Goal: Transaction & Acquisition: Purchase product/service

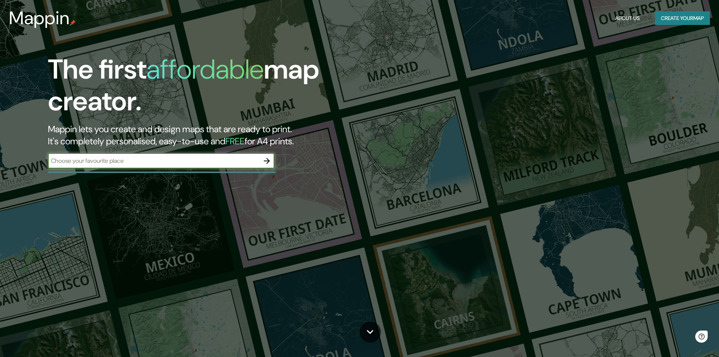
click at [185, 164] on input "text" at bounding box center [153, 160] width 211 height 9
type input "la paz"
click at [266, 165] on icon "button" at bounding box center [266, 160] width 9 height 9
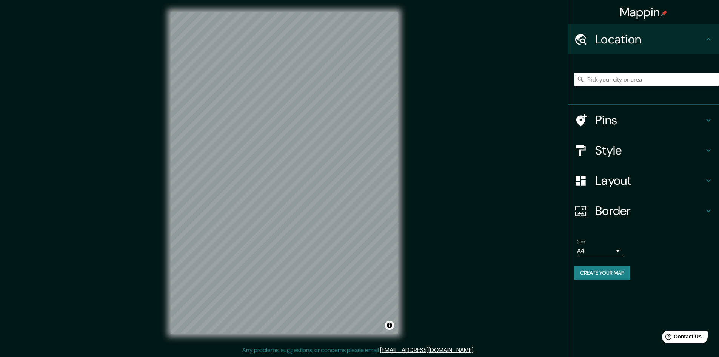
click at [406, 107] on div "© Mapbox © OpenStreetMap Improve this map" at bounding box center [283, 172] width 251 height 345
click at [420, 174] on div "Mappin Location Pins Style Layout Border Choose a border. Hint : you can make l…" at bounding box center [359, 178] width 719 height 357
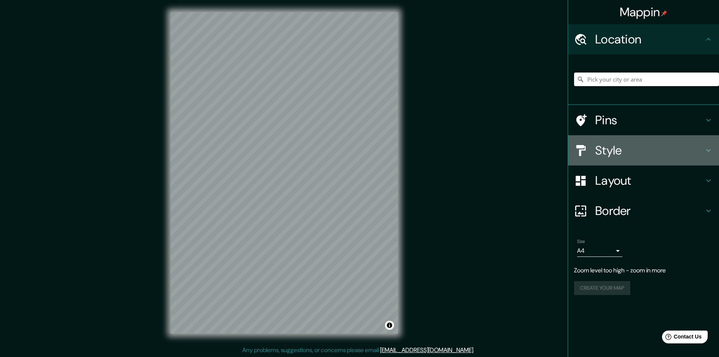
click at [655, 154] on h4 "Style" at bounding box center [649, 150] width 109 height 15
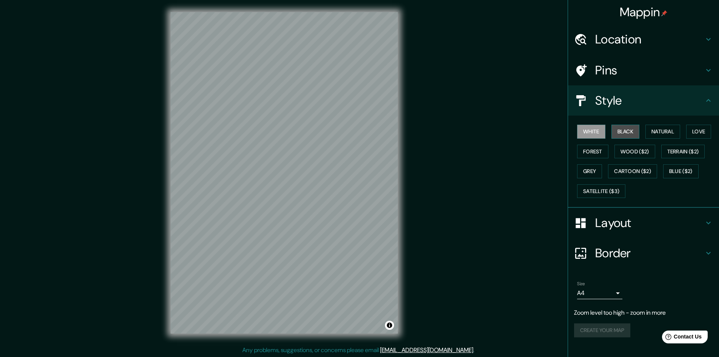
click at [625, 131] on button "Black" at bounding box center [625, 132] width 28 height 14
click at [663, 137] on button "Natural" at bounding box center [662, 132] width 35 height 14
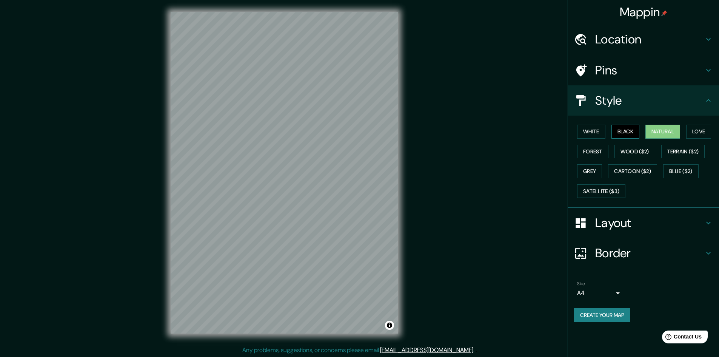
click at [634, 132] on button "Black" at bounding box center [625, 132] width 28 height 14
click at [601, 132] on button "White" at bounding box center [591, 132] width 28 height 14
click at [601, 151] on button "Forest" at bounding box center [592, 151] width 31 height 14
click at [707, 135] on button "Love" at bounding box center [698, 132] width 25 height 14
click at [600, 197] on button "Satellite ($3)" at bounding box center [601, 191] width 48 height 14
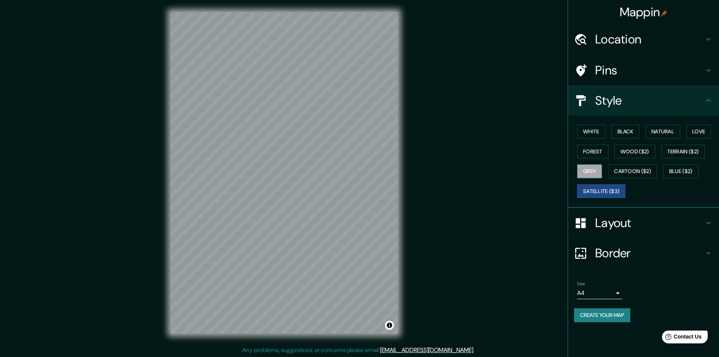
click at [596, 168] on button "Grey" at bounding box center [589, 171] width 25 height 14
click at [630, 171] on button "Cartoon ($2)" at bounding box center [632, 171] width 49 height 14
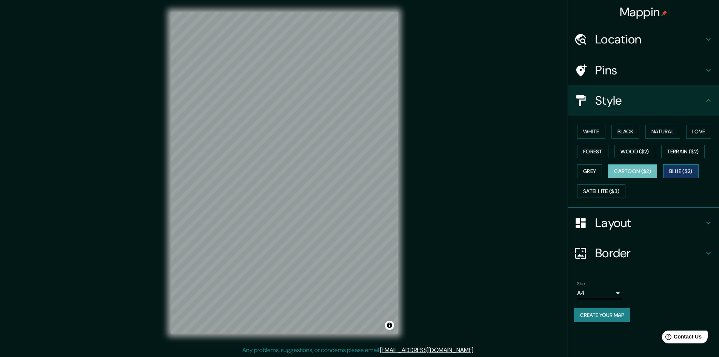
click at [675, 172] on button "Blue ($2)" at bounding box center [680, 171] width 35 height 14
click at [694, 152] on button "Terrain ($2)" at bounding box center [683, 151] width 44 height 14
click at [681, 170] on button "Blue ($2)" at bounding box center [680, 171] width 35 height 14
click at [633, 226] on h4 "Layout" at bounding box center [649, 222] width 109 height 15
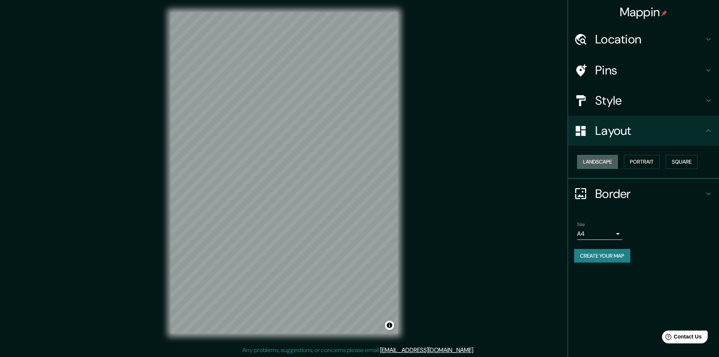
click at [609, 167] on button "Landscape" at bounding box center [597, 162] width 41 height 14
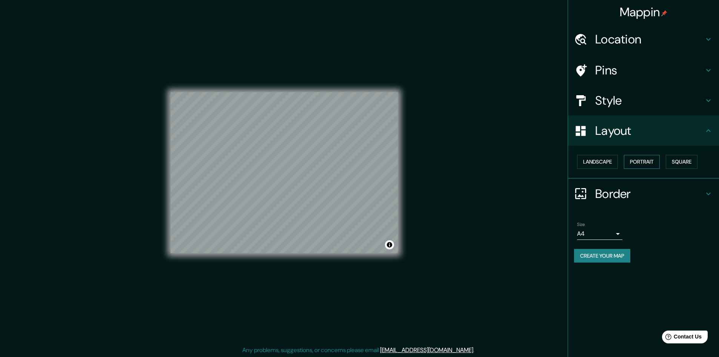
click at [651, 164] on button "Portrait" at bounding box center [642, 162] width 36 height 14
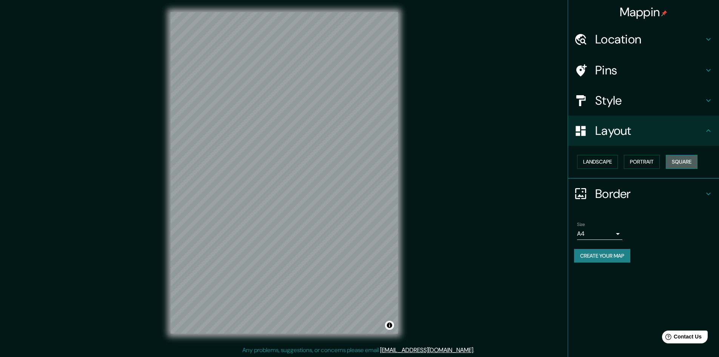
click at [681, 164] on button "Square" at bounding box center [682, 162] width 32 height 14
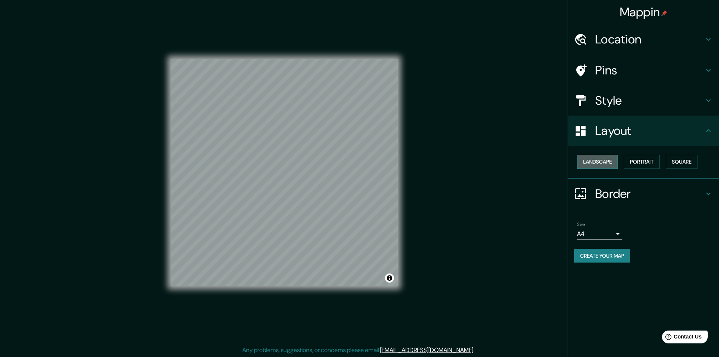
click at [609, 165] on button "Landscape" at bounding box center [597, 162] width 41 height 14
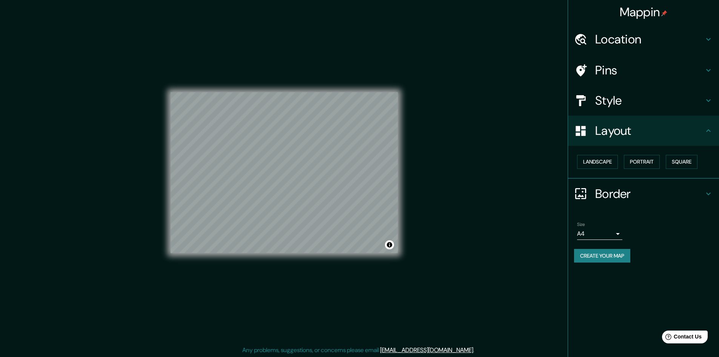
click at [621, 188] on h4 "Border" at bounding box center [649, 193] width 109 height 15
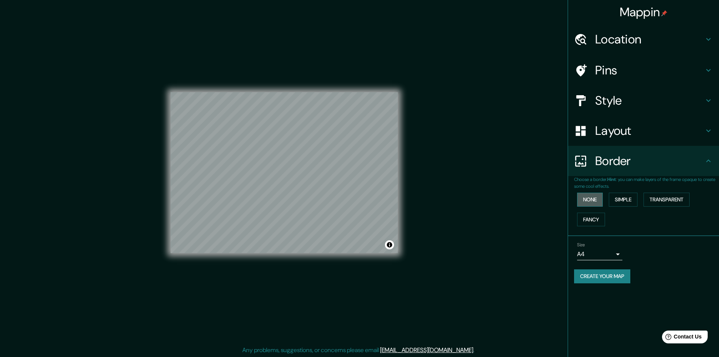
click at [596, 203] on button "None" at bounding box center [590, 199] width 26 height 14
click at [636, 199] on button "Simple" at bounding box center [623, 199] width 29 height 14
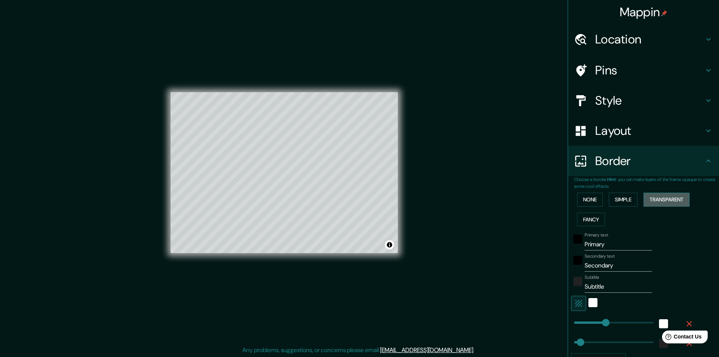
click at [672, 199] on button "Transparent" at bounding box center [666, 199] width 46 height 14
click at [593, 221] on button "Fancy" at bounding box center [591, 219] width 28 height 14
click at [588, 204] on button "None" at bounding box center [590, 199] width 26 height 14
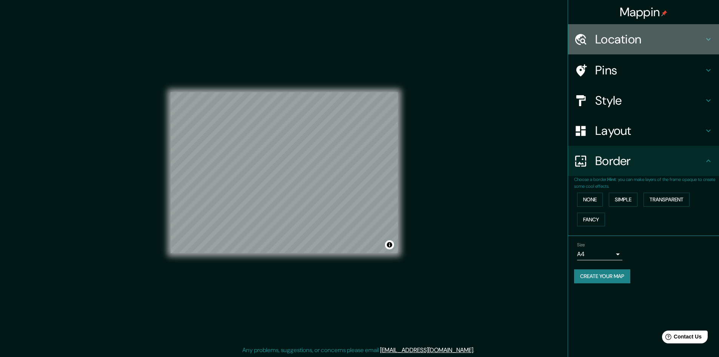
click at [632, 42] on h4 "Location" at bounding box center [649, 39] width 109 height 15
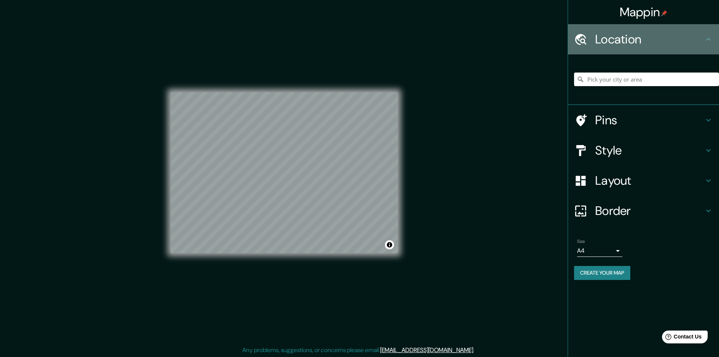
click at [635, 42] on h4 "Location" at bounding box center [649, 39] width 109 height 15
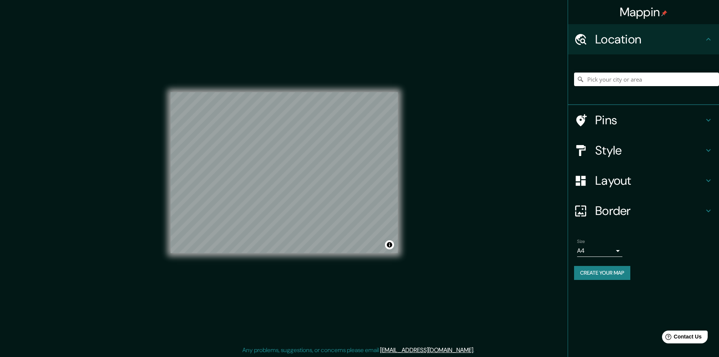
click at [435, 244] on div "Mappin Location Pins Style Layout Border Choose a border. Hint : you can make l…" at bounding box center [359, 178] width 719 height 357
click at [433, 182] on div "Mappin Location Pins Style Layout Border Choose a border. Hint : you can make l…" at bounding box center [359, 178] width 719 height 357
click at [631, 182] on h4 "Layout" at bounding box center [649, 180] width 109 height 15
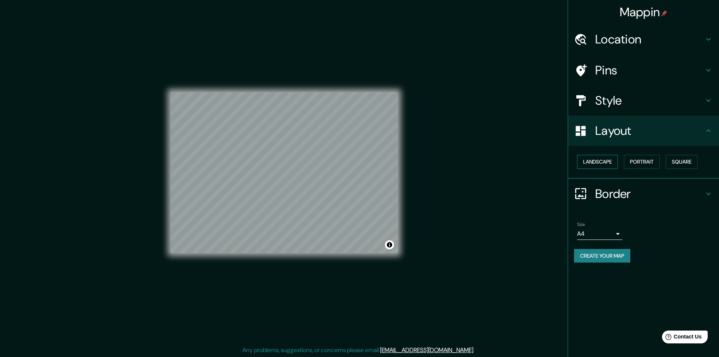
click at [606, 166] on button "Landscape" at bounding box center [597, 162] width 41 height 14
click at [636, 164] on button "Portrait" at bounding box center [642, 162] width 36 height 14
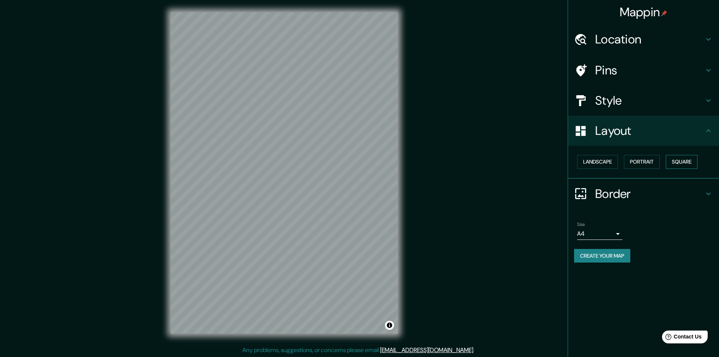
click at [692, 161] on button "Square" at bounding box center [682, 162] width 32 height 14
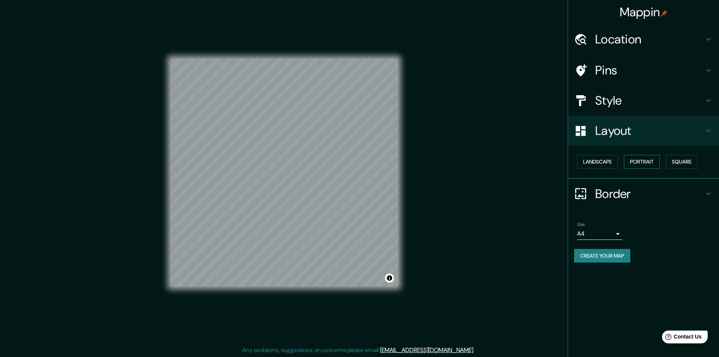
click at [651, 167] on button "Portrait" at bounding box center [642, 162] width 36 height 14
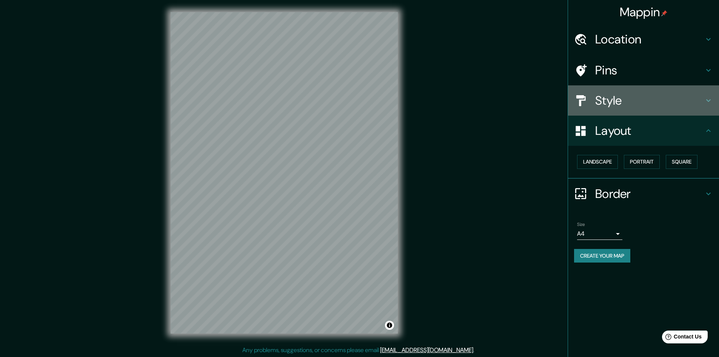
click at [682, 105] on h4 "Style" at bounding box center [649, 100] width 109 height 15
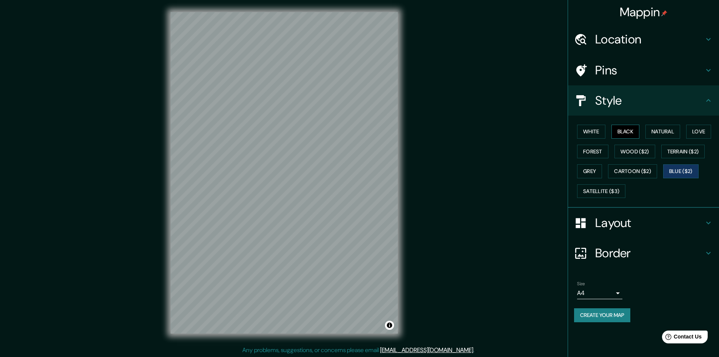
click at [633, 134] on button "Black" at bounding box center [625, 132] width 28 height 14
click at [580, 133] on button "White" at bounding box center [591, 132] width 28 height 14
click at [585, 132] on button "White" at bounding box center [591, 132] width 28 height 14
click at [592, 150] on button "Forest" at bounding box center [592, 151] width 31 height 14
click at [702, 129] on button "Love" at bounding box center [698, 132] width 25 height 14
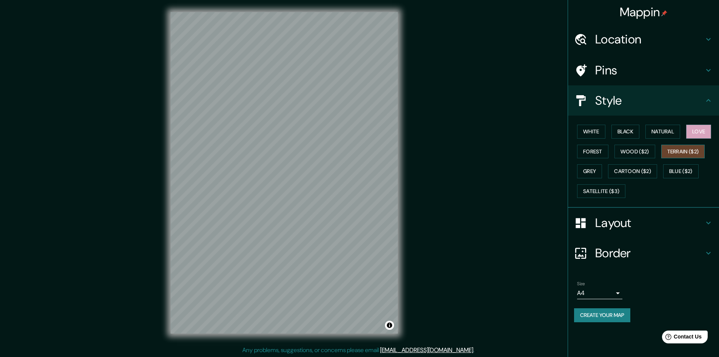
click at [682, 156] on button "Terrain ($2)" at bounding box center [683, 151] width 44 height 14
click at [636, 154] on button "Wood ($2)" at bounding box center [634, 151] width 41 height 14
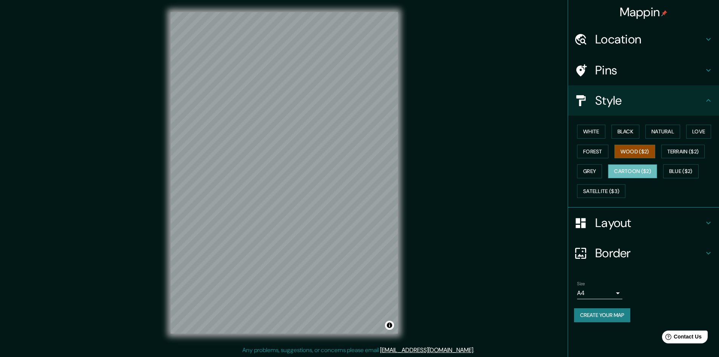
click at [609, 171] on button "Cartoon ($2)" at bounding box center [632, 171] width 49 height 14
click at [594, 171] on button "Grey" at bounding box center [589, 171] width 25 height 14
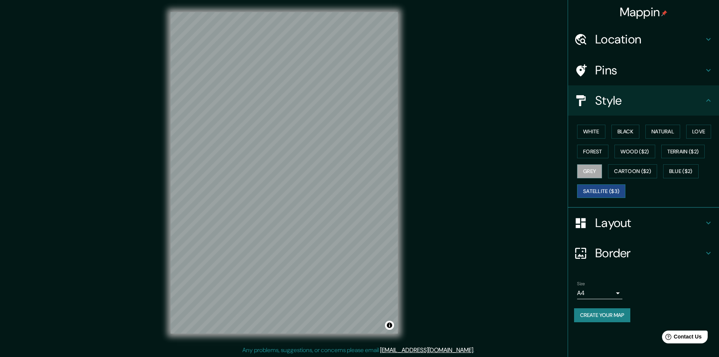
click at [607, 188] on button "Satellite ($3)" at bounding box center [601, 191] width 48 height 14
click at [695, 170] on button "Blue ($2)" at bounding box center [680, 171] width 35 height 14
click at [390, 329] on button "Toggle attribution" at bounding box center [389, 324] width 9 height 9
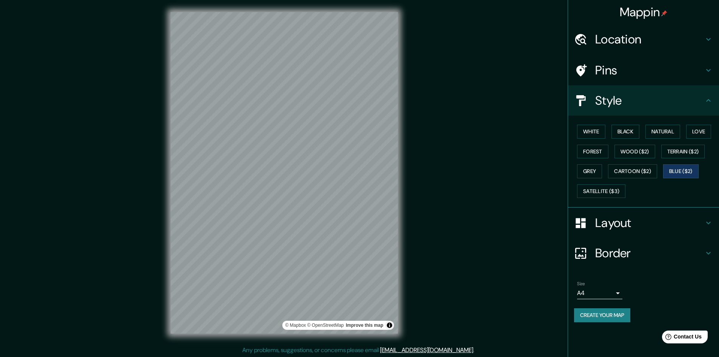
click at [428, 277] on div "Mappin Location Pins Style White Black Natural Love Forest Wood ($2) Terrain ($…" at bounding box center [359, 178] width 719 height 357
click at [615, 65] on h4 "Pins" at bounding box center [649, 70] width 109 height 15
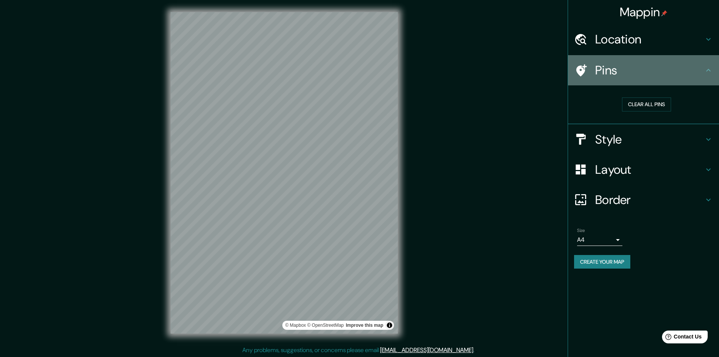
click at [619, 73] on h4 "Pins" at bounding box center [649, 70] width 109 height 15
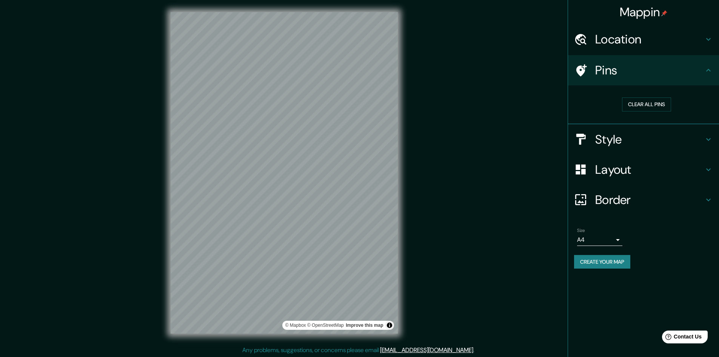
click at [610, 242] on body "Mappin Location Pins Clear all pins Style Layout Border Choose a border. Hint :…" at bounding box center [359, 178] width 719 height 357
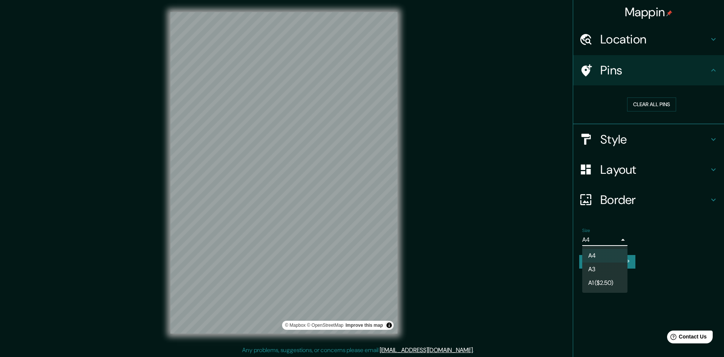
click at [620, 272] on li "A3" at bounding box center [605, 269] width 45 height 14
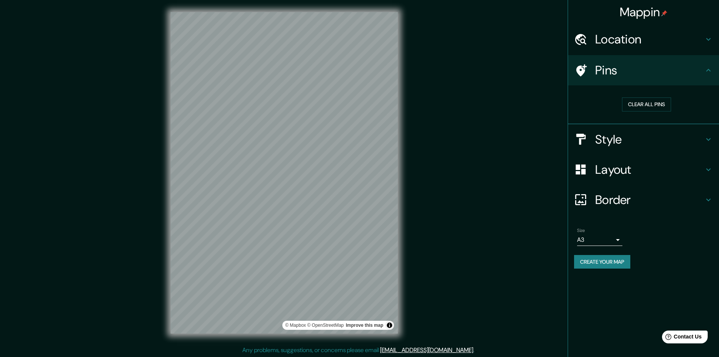
click at [614, 284] on div "Mappin Location Pins Clear all pins Style Layout Border Choose a border. Hint :…" at bounding box center [642, 178] width 151 height 357
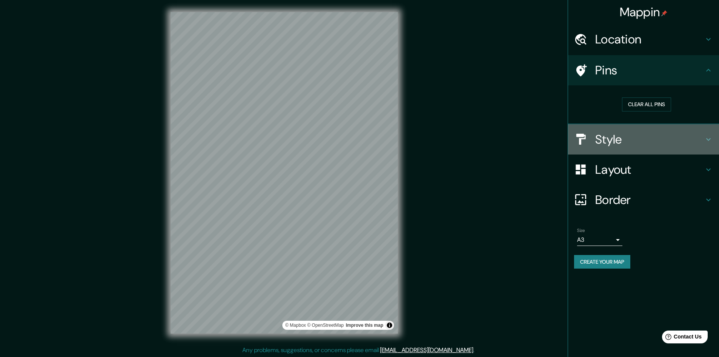
click at [646, 151] on div "Style" at bounding box center [643, 139] width 151 height 30
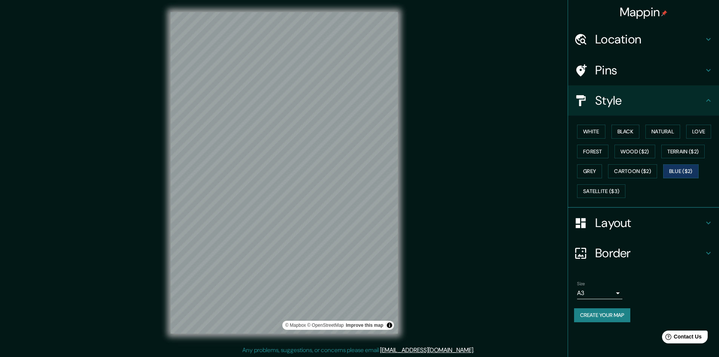
click at [636, 243] on div "Border" at bounding box center [643, 253] width 151 height 30
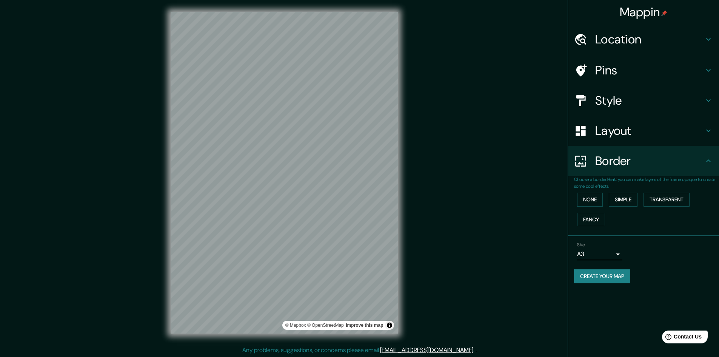
click at [621, 146] on div "Border" at bounding box center [643, 161] width 151 height 30
click at [620, 134] on h4 "Layout" at bounding box center [649, 130] width 109 height 15
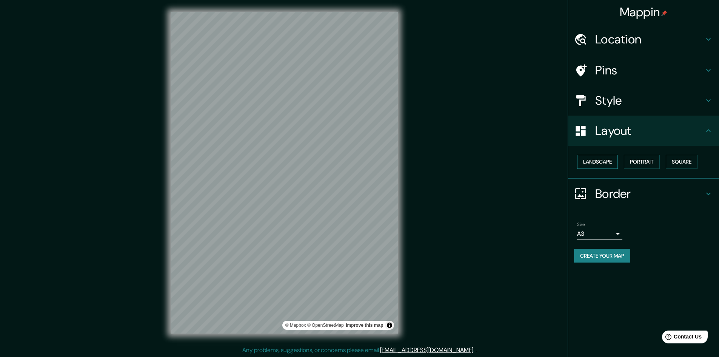
click at [597, 155] on button "Landscape" at bounding box center [597, 162] width 41 height 14
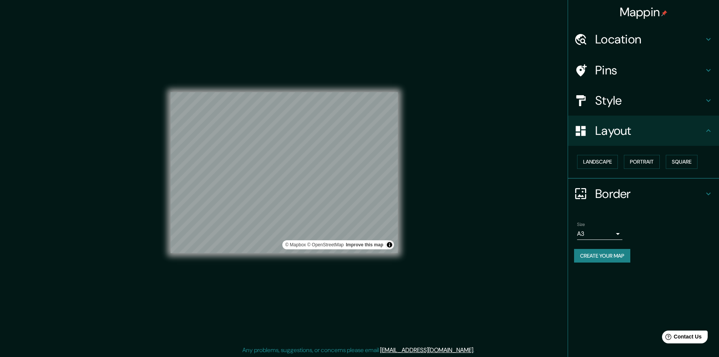
click at [463, 229] on div "Mappin Location Pins Style Layout Landscape Portrait Square Border Choose a bor…" at bounding box center [359, 178] width 719 height 357
click at [389, 245] on button "Toggle attribution" at bounding box center [389, 244] width 9 height 9
click at [392, 244] on button "Toggle attribution" at bounding box center [389, 244] width 9 height 9
drag, startPoint x: 390, startPoint y: 244, endPoint x: 399, endPoint y: 240, distance: 9.5
click at [390, 244] on button "Toggle attribution" at bounding box center [389, 244] width 9 height 9
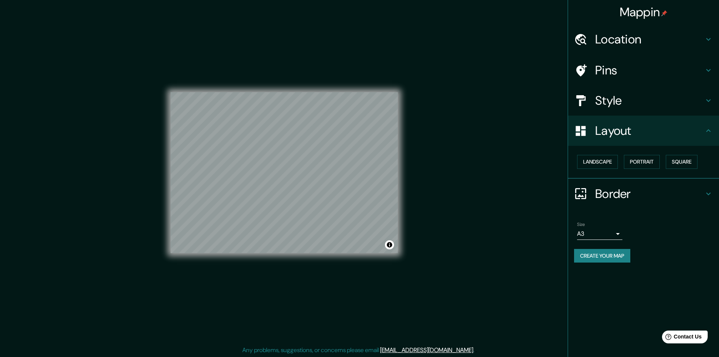
drag, startPoint x: 426, startPoint y: 231, endPoint x: 418, endPoint y: 229, distance: 8.6
click at [424, 230] on div "Mappin Location Pins Style Layout Landscape Portrait Square Border Choose a bor…" at bounding box center [359, 178] width 719 height 357
click at [456, 190] on div "Mappin Location Pins Style Layout Landscape Portrait Square Border Choose a bor…" at bounding box center [359, 178] width 719 height 357
click at [414, 181] on div "Mappin Location Pins Style Layout Landscape Portrait Square Border Choose a bor…" at bounding box center [359, 178] width 719 height 357
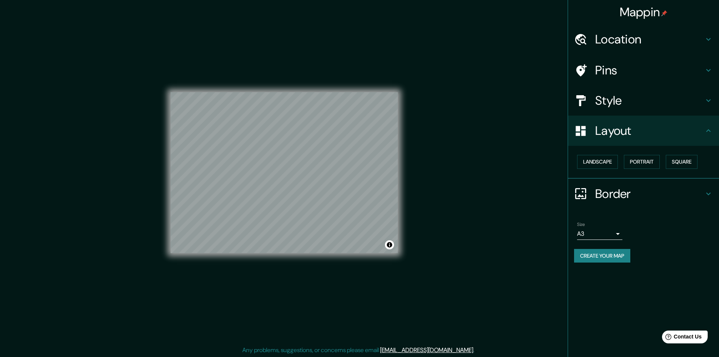
click at [614, 262] on div "Size A3 a4 Create your map" at bounding box center [643, 243] width 139 height 50
click at [608, 259] on button "Create your map" at bounding box center [602, 256] width 56 height 14
click at [613, 238] on body "Mappin Location Pins Style Layout Landscape Portrait Square Border Choose a bor…" at bounding box center [359, 178] width 719 height 357
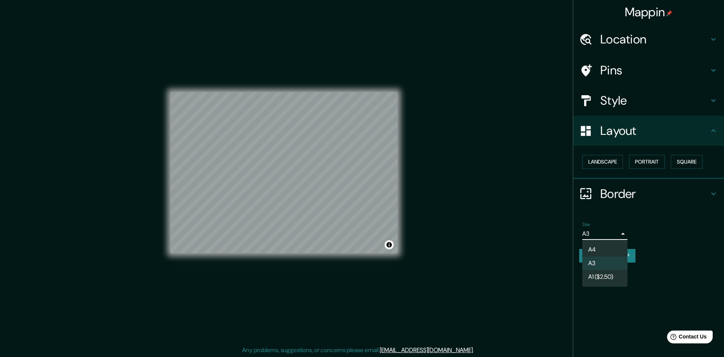
click at [617, 246] on li "A4" at bounding box center [605, 250] width 45 height 14
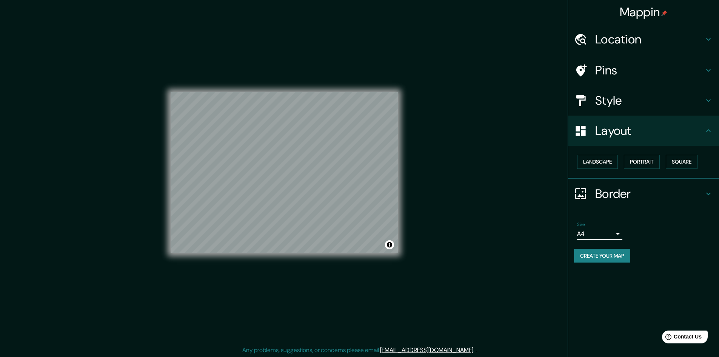
click at [630, 257] on button "Create your map" at bounding box center [602, 256] width 56 height 14
click at [615, 235] on body "Mappin Location Pins Style Layout Landscape Portrait Square Border Choose a bor…" at bounding box center [359, 177] width 719 height 357
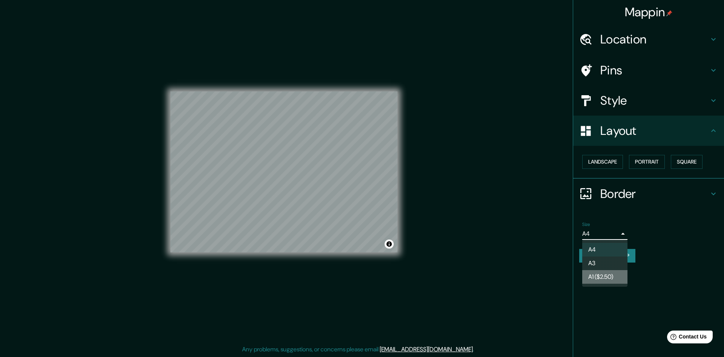
click at [615, 278] on li "A1 ($2.50)" at bounding box center [605, 277] width 45 height 14
click at [607, 233] on body "Mappin Location Pins Style Layout Landscape Portrait Square Border Choose a bor…" at bounding box center [362, 177] width 724 height 357
click at [607, 263] on li "A3" at bounding box center [605, 263] width 45 height 14
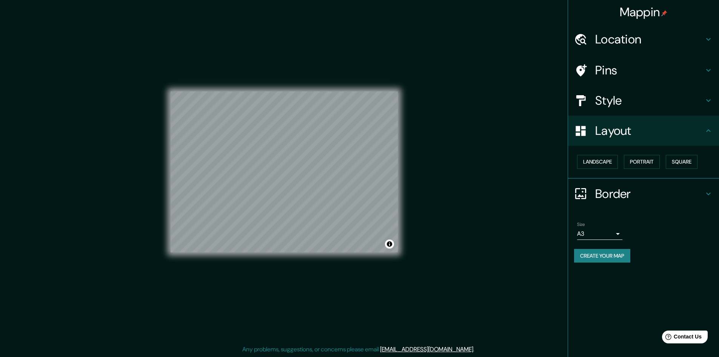
click at [624, 88] on div "Style" at bounding box center [643, 100] width 151 height 30
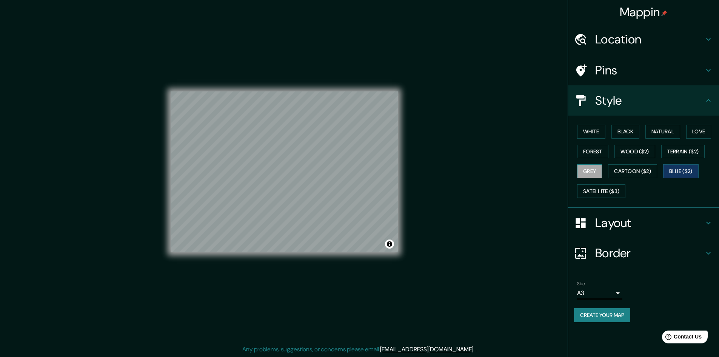
click at [598, 171] on button "Grey" at bounding box center [589, 171] width 25 height 14
click at [603, 129] on button "White" at bounding box center [591, 132] width 28 height 14
click at [598, 153] on button "Forest" at bounding box center [592, 151] width 31 height 14
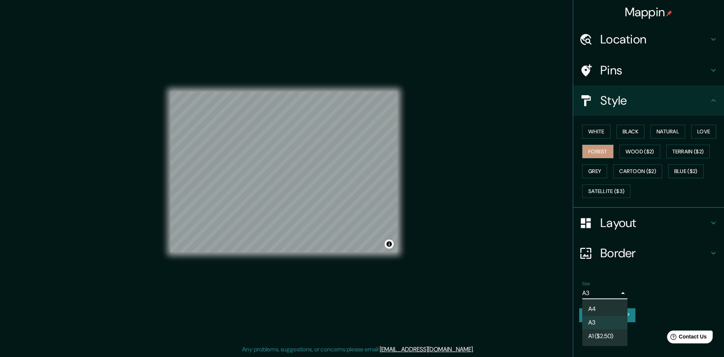
click at [601, 293] on body "Mappin Location Pins Style White Black Natural Love Forest Wood ($2) Terrain ($…" at bounding box center [362, 177] width 724 height 357
click at [609, 310] on li "A4" at bounding box center [605, 309] width 45 height 14
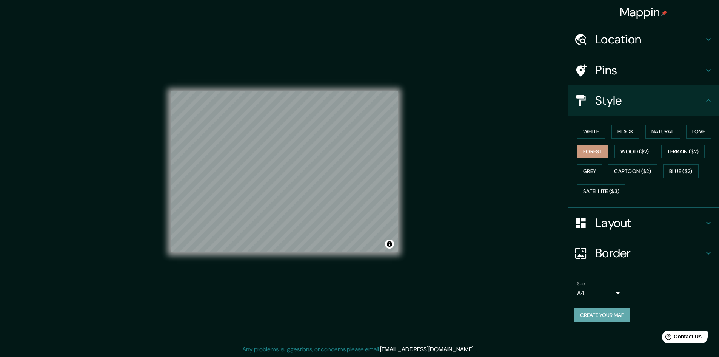
click at [610, 315] on button "Create your map" at bounding box center [602, 315] width 56 height 14
click at [485, 188] on div "Mappin Location Pins Style White Black Natural Love Forest Wood ($2) Terrain ($…" at bounding box center [359, 177] width 719 height 357
click at [624, 47] on h4 "Location" at bounding box center [649, 39] width 109 height 15
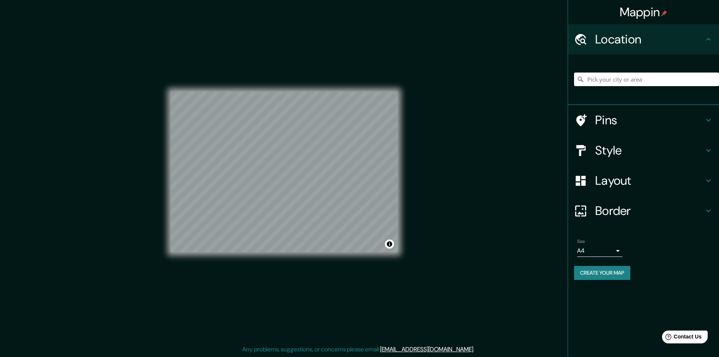
click at [610, 114] on h4 "Pins" at bounding box center [649, 119] width 109 height 15
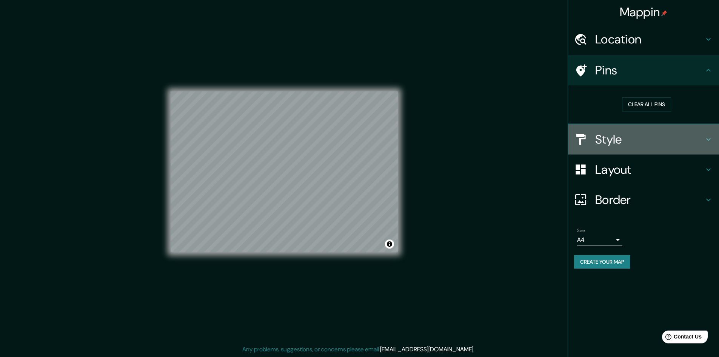
click at [638, 134] on h4 "Style" at bounding box center [649, 139] width 109 height 15
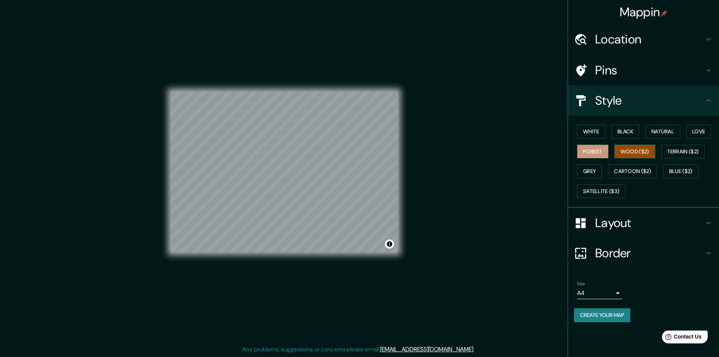
click at [652, 152] on button "Wood ($2)" at bounding box center [634, 151] width 41 height 14
drag, startPoint x: 669, startPoint y: 175, endPoint x: 674, endPoint y: 174, distance: 5.3
click at [670, 175] on button "Blue ($2)" at bounding box center [680, 171] width 35 height 14
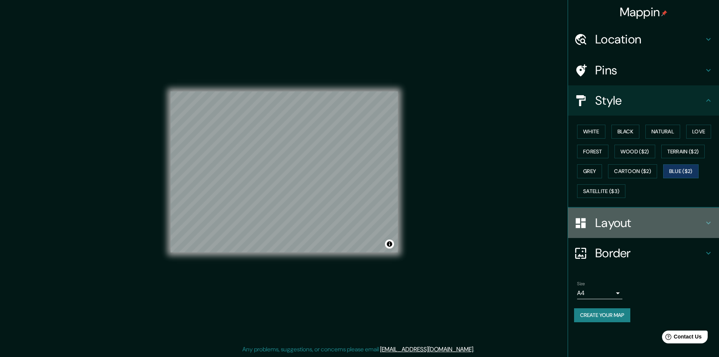
click at [647, 222] on h4 "Layout" at bounding box center [649, 222] width 109 height 15
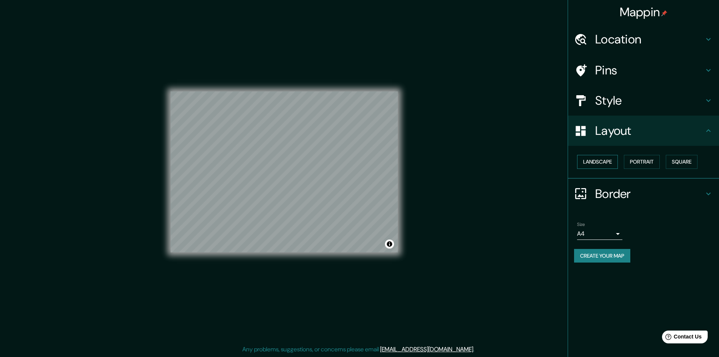
click at [612, 165] on button "Landscape" at bounding box center [597, 162] width 41 height 14
click at [634, 160] on button "Portrait" at bounding box center [642, 162] width 36 height 14
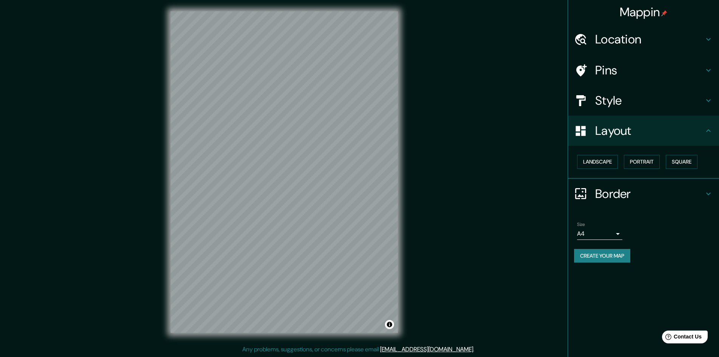
click at [613, 229] on body "Mappin Location Pins Style Layout Landscape Portrait Square Border Choose a bor…" at bounding box center [359, 177] width 719 height 357
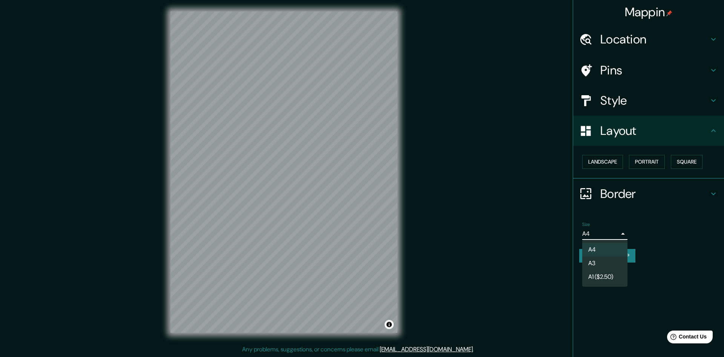
click at [613, 261] on li "A3" at bounding box center [605, 263] width 45 height 14
type input "a4"
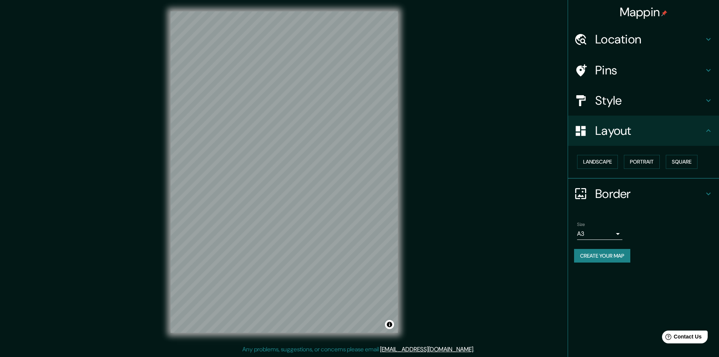
click at [401, 164] on div "© Mapbox © OpenStreetMap Improve this map" at bounding box center [283, 171] width 251 height 345
